Goal: Complete application form

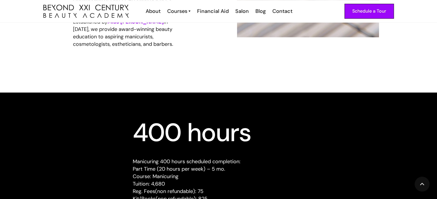
scroll to position [488, 0]
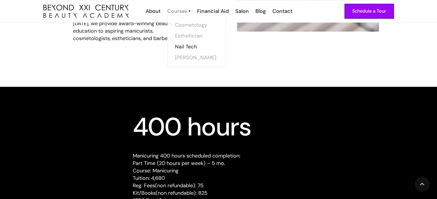
click at [184, 13] on div "Courses" at bounding box center [177, 10] width 20 height 7
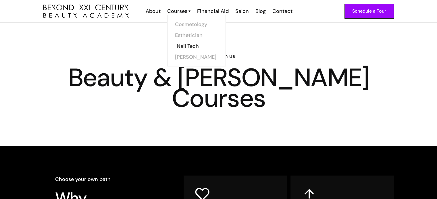
click at [190, 45] on link "Nail Tech" at bounding box center [198, 46] width 43 height 11
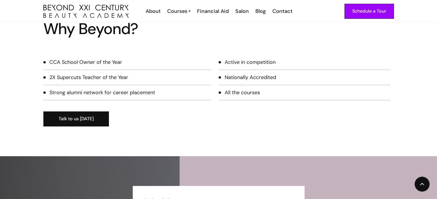
scroll to position [775, 0]
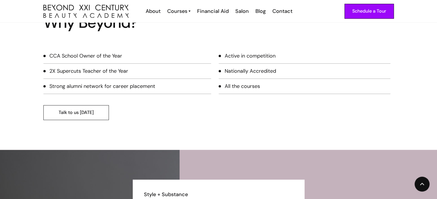
click at [85, 109] on link "Talk to us [DATE]" at bounding box center [75, 112] width 65 height 15
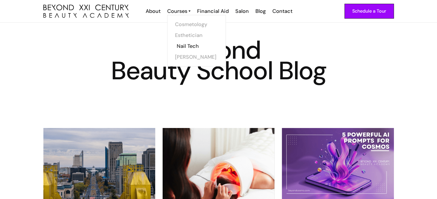
click at [188, 47] on link "Nail Tech" at bounding box center [198, 46] width 43 height 11
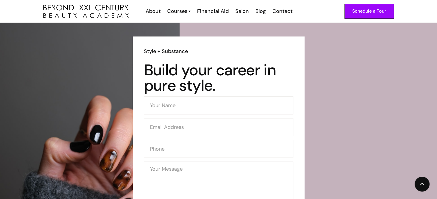
scroll to position [947, 0]
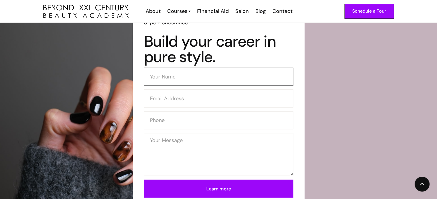
click at [188, 78] on input "Contact Form (Mani-lower))" at bounding box center [218, 77] width 149 height 18
type input "Hailey Battenfield"
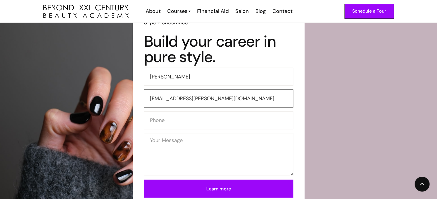
type input "hailey.battenfield@gmail.com"
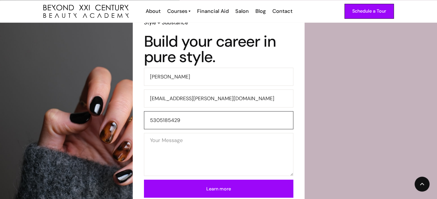
type input "5305185429"
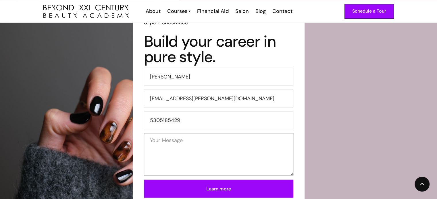
click at [219, 144] on textarea "Contact Form (Mani-lower))" at bounding box center [218, 154] width 149 height 43
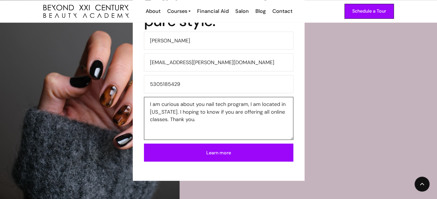
scroll to position [1005, 0]
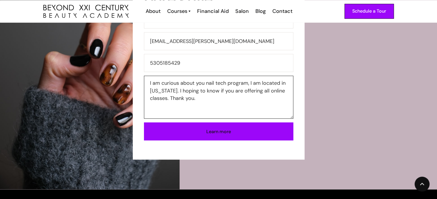
type textarea "I am curious about you nail tech program, I am located in California. I hoping …"
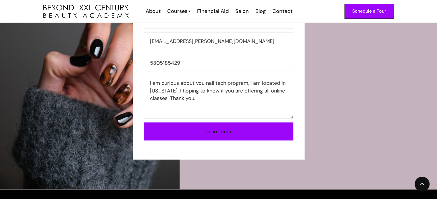
click at [224, 128] on input "Learn more" at bounding box center [218, 132] width 149 height 18
type input "Please wait..."
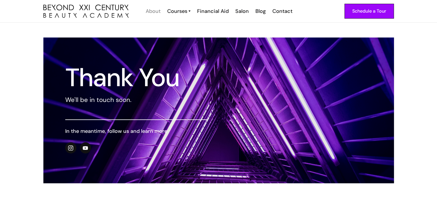
click at [151, 11] on div "About" at bounding box center [153, 10] width 15 height 7
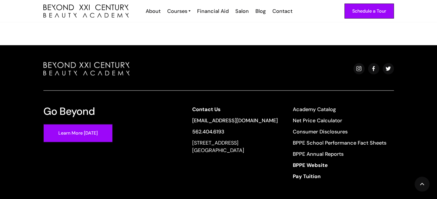
scroll to position [1280, 0]
